Goal: Task Accomplishment & Management: Use online tool/utility

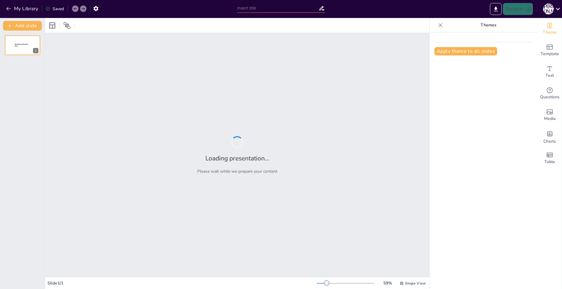
type input "Дошкольное образование: учим детей правилам безопасности в игре"
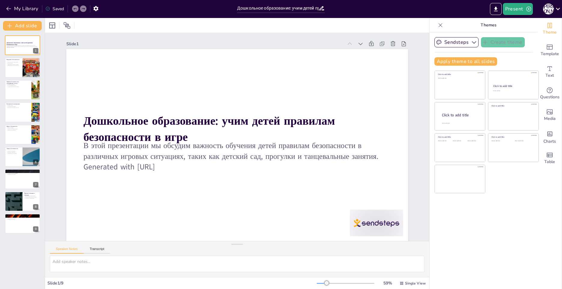
scroll to position [5, 0]
click at [16, 63] on p "Роль взрослых" at bounding box center [13, 62] width 14 height 1
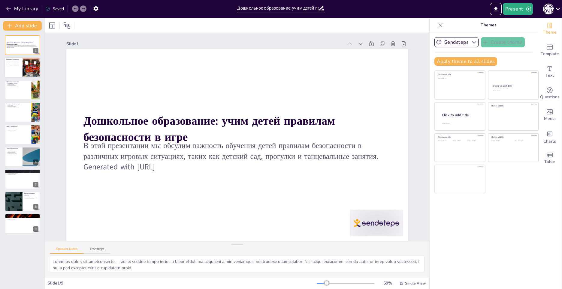
scroll to position [0, 0]
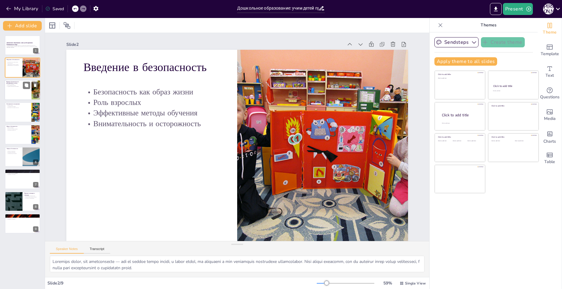
click at [15, 88] on div at bounding box center [23, 90] width 36 height 20
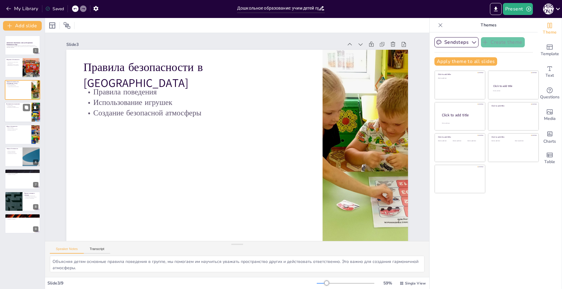
click at [24, 118] on div at bounding box center [23, 112] width 36 height 20
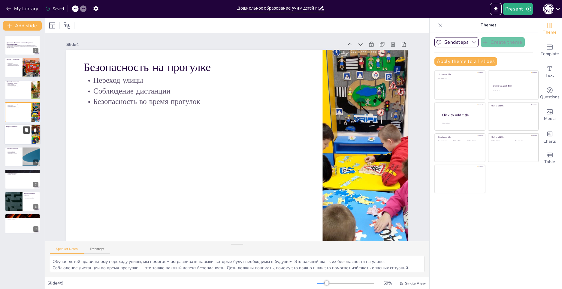
click at [26, 131] on icon at bounding box center [27, 130] width 4 height 4
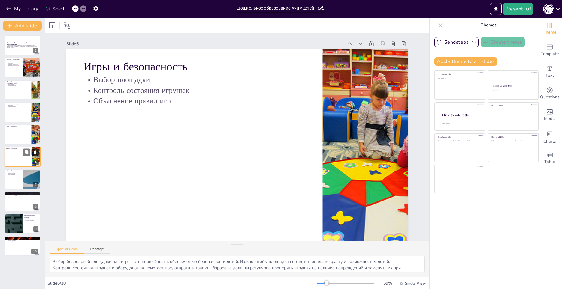
click at [35, 150] on icon at bounding box center [35, 152] width 4 height 4
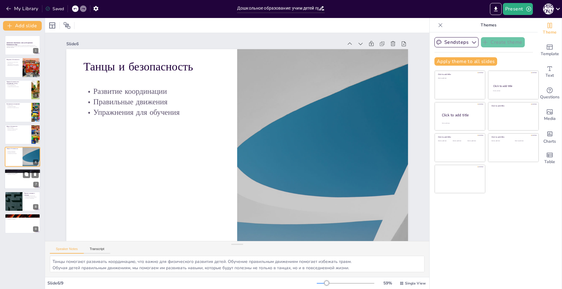
click at [13, 183] on div at bounding box center [23, 179] width 36 height 20
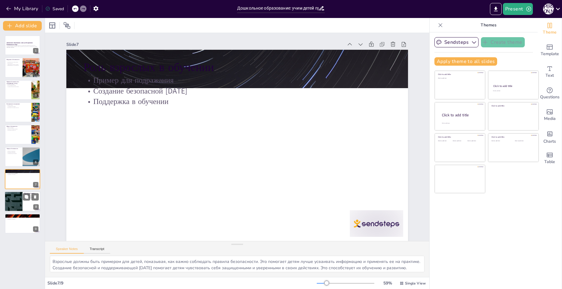
click at [16, 200] on div at bounding box center [13, 201] width 36 height 20
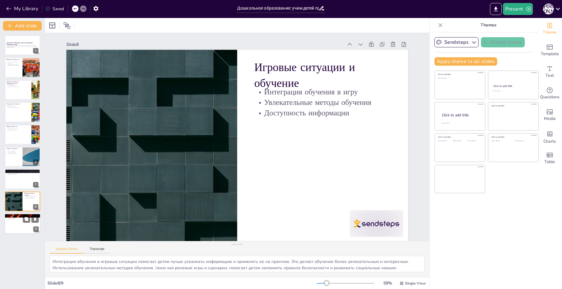
click at [16, 224] on div at bounding box center [23, 224] width 36 height 20
type textarea "Обучение детей правилам безопасности — это важный аспект их развития, который п…"
